Goal: Task Accomplishment & Management: Manage account settings

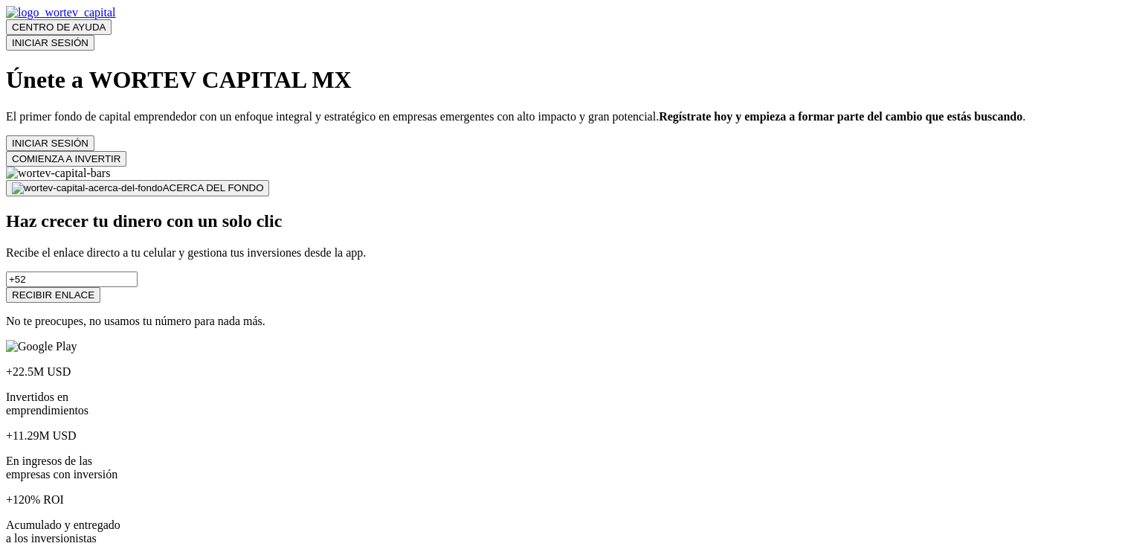
click at [94, 35] on button "INICIAR SESIÓN" at bounding box center [50, 43] width 88 height 16
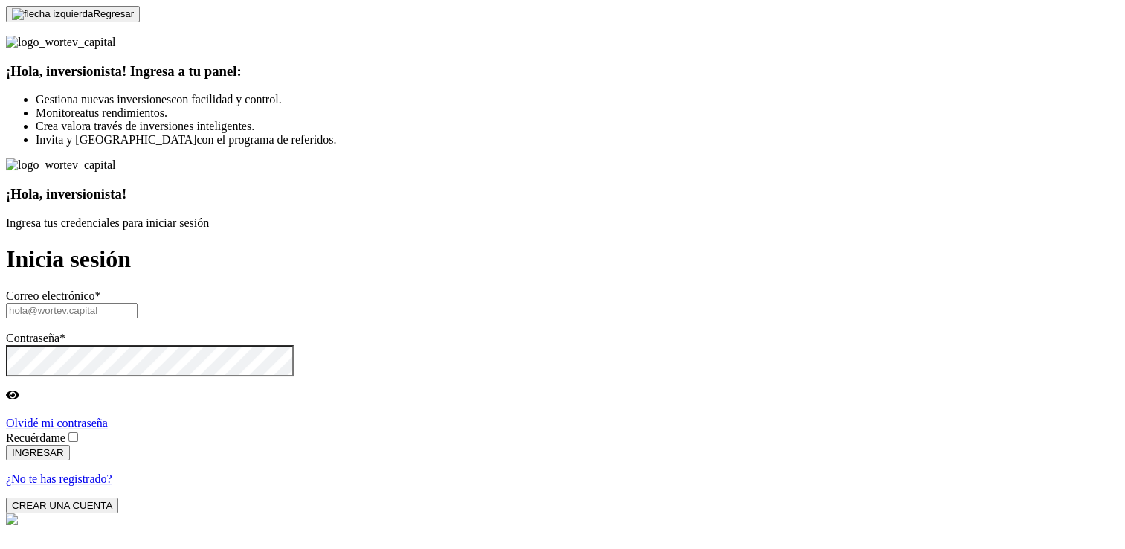
drag, startPoint x: 723, startPoint y: 239, endPoint x: 722, endPoint y: 224, distance: 14.9
click at [138, 303] on input "text" at bounding box center [72, 311] width 132 height 16
paste input "vazynizah@mailinator.com"
type input "vazynizah@mailinator.com"
click at [490, 287] on div "¡Hola, inversionista! Ingresa a tu panel: Gestiona nuevas inversiones con facil…" at bounding box center [562, 274] width 1113 height 477
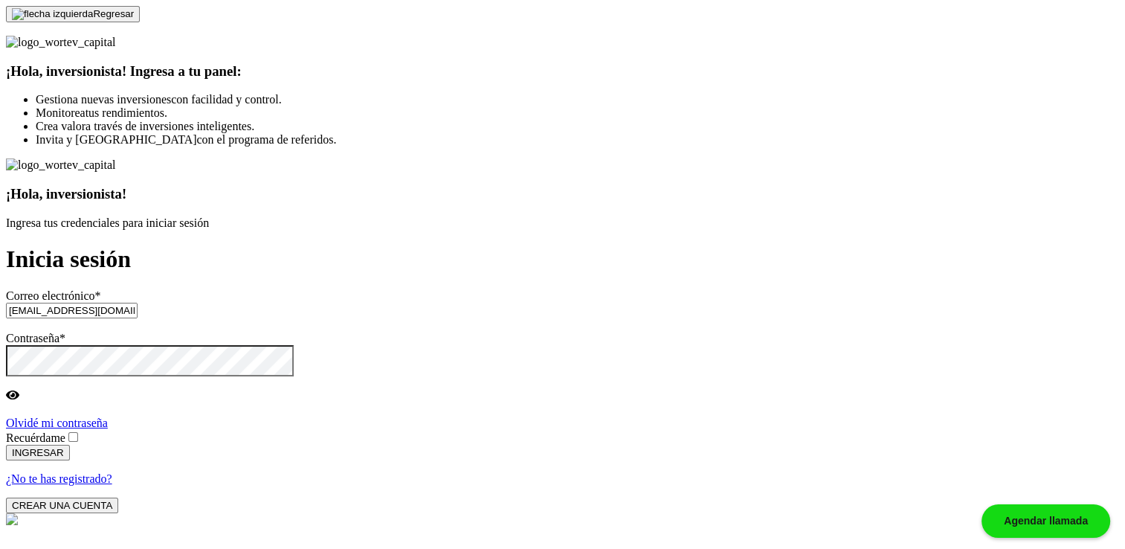
click at [80, 431] on span at bounding box center [80, 437] width 0 height 13
click at [78, 432] on input "Recuérdame" at bounding box center [73, 437] width 10 height 10
click at [70, 445] on button "INGRESAR" at bounding box center [38, 453] width 64 height 16
click at [138, 303] on input "vazynizah@mailinator.com" at bounding box center [72, 311] width 132 height 16
paste input "dekto@mail"
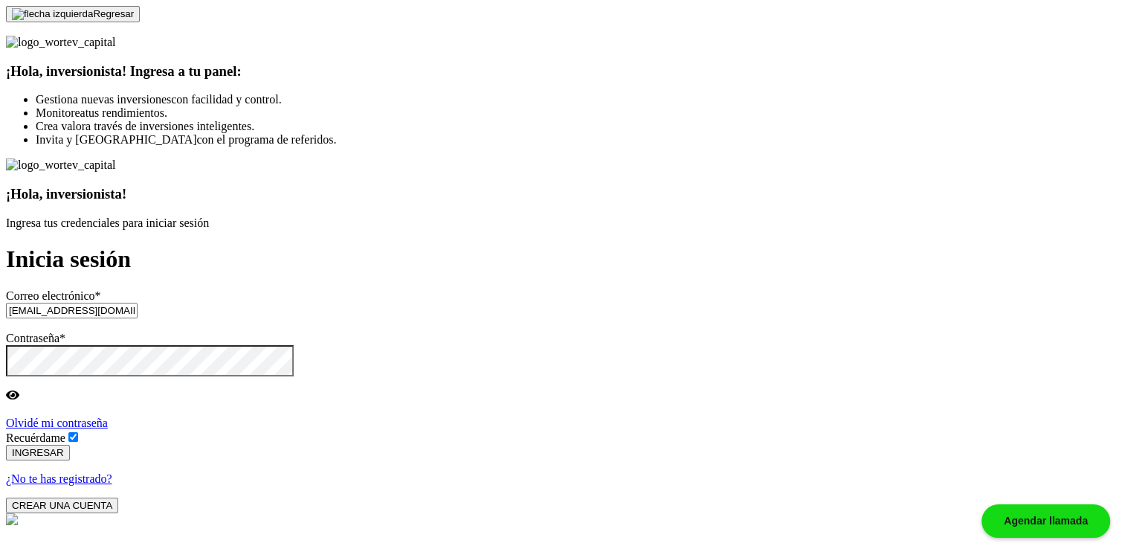
type input "[EMAIL_ADDRESS][DOMAIN_NAME]"
click at [70, 445] on button "INGRESAR" at bounding box center [38, 453] width 64 height 16
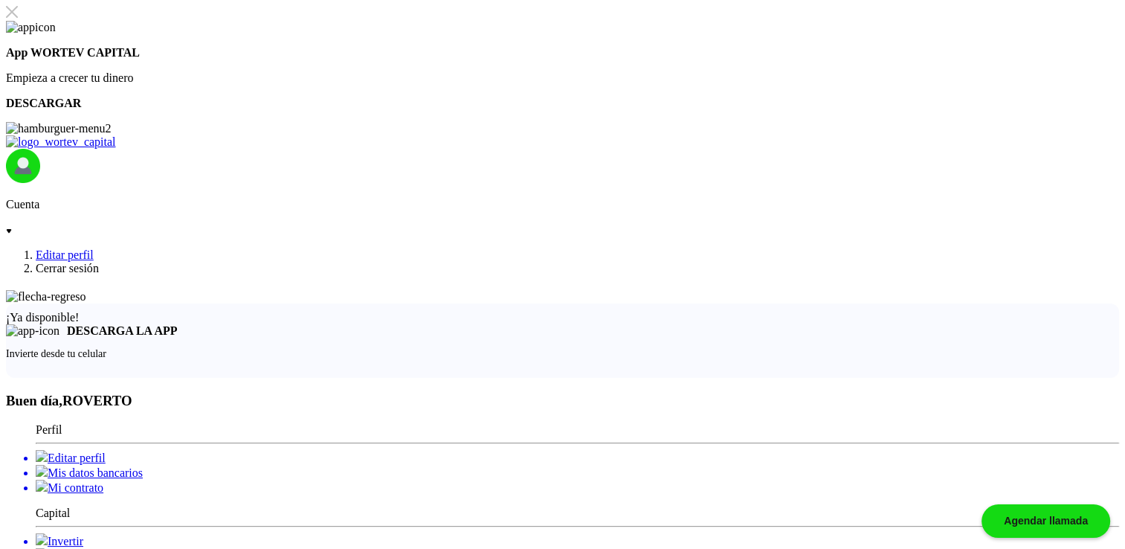
click at [181, 450] on li "Editar perfil" at bounding box center [577, 457] width 1083 height 15
select select "AG"
select select "BBVA Bancomer"
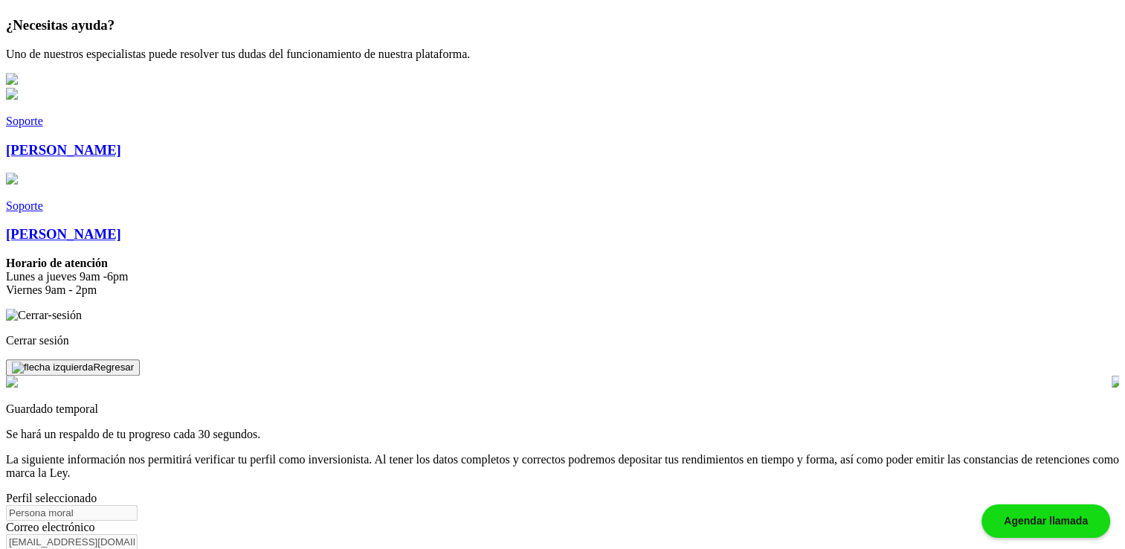
scroll to position [644, 0]
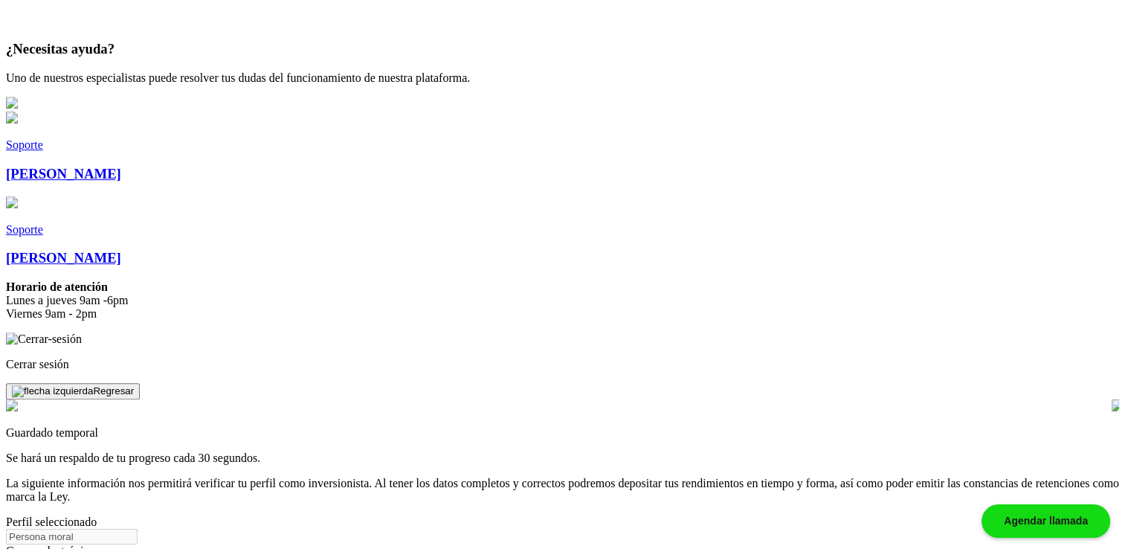
type input "817221"
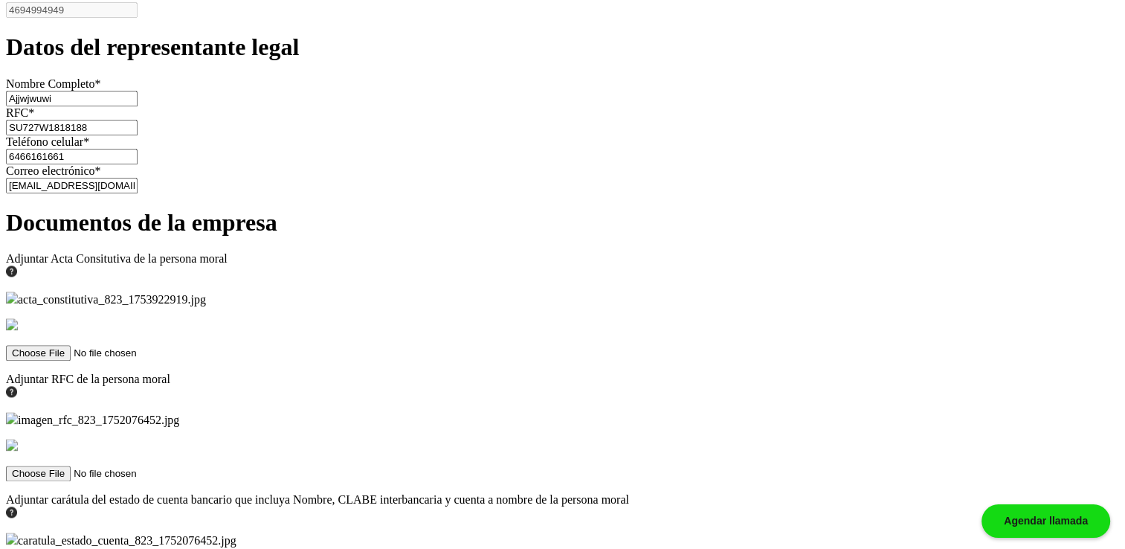
scroll to position [1759, 0]
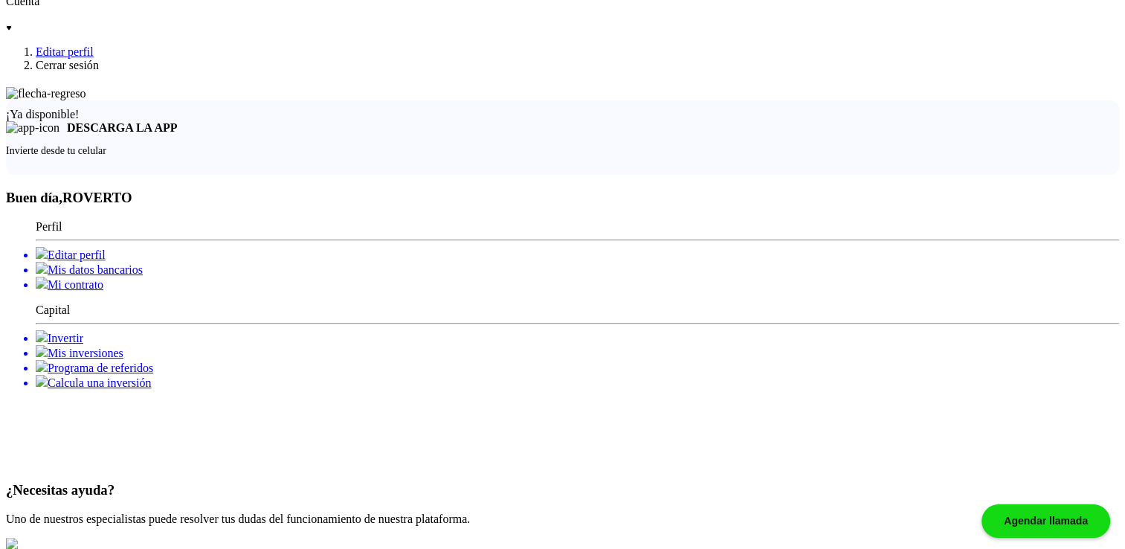
scroll to position [125, 0]
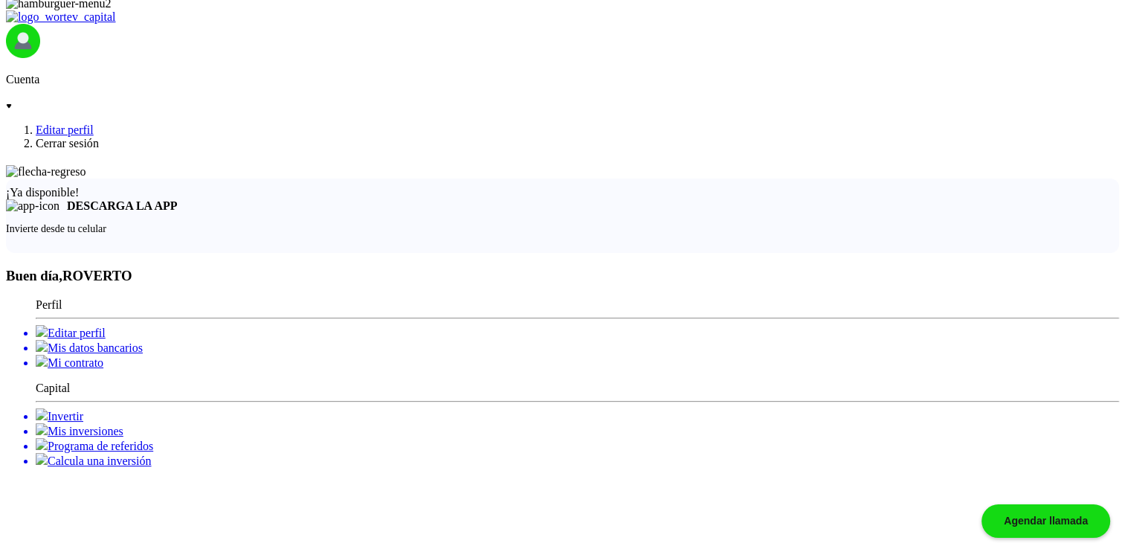
click at [165, 325] on li "Editar perfil" at bounding box center [577, 332] width 1083 height 15
select select "AG"
select select "BBVA Bancomer"
